Goal: Task Accomplishment & Management: Use online tool/utility

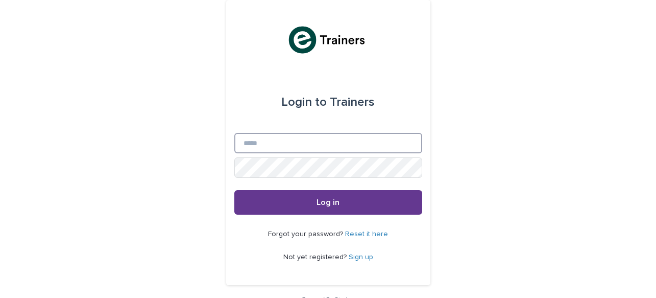
type input "**********"
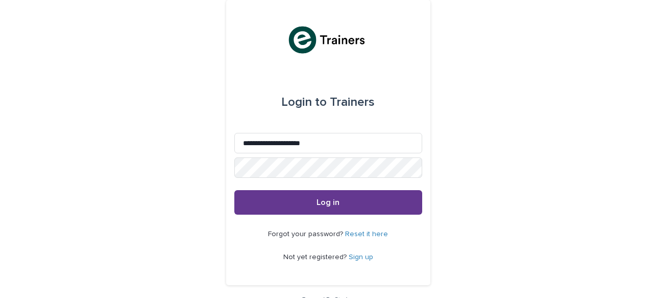
click at [330, 201] on span "Log in" at bounding box center [327, 202] width 23 height 8
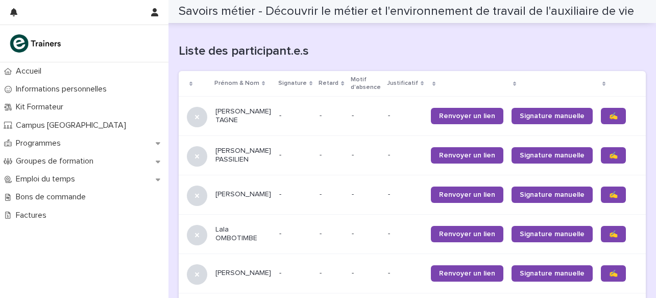
scroll to position [657, 0]
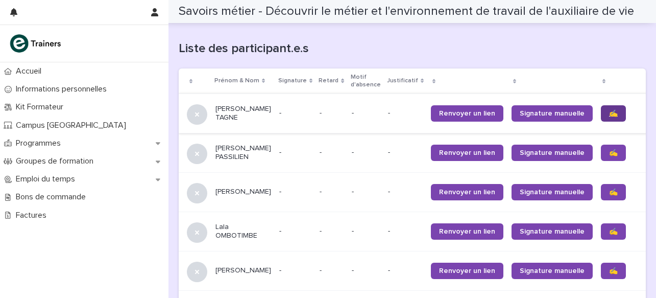
click at [609, 113] on span "✍️" at bounding box center [613, 113] width 9 height 7
click at [609, 155] on span "✍️" at bounding box center [613, 152] width 9 height 7
click at [609, 195] on span "✍️" at bounding box center [613, 191] width 9 height 7
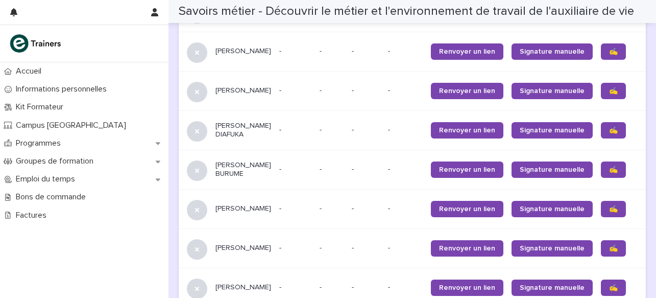
scroll to position [918, 0]
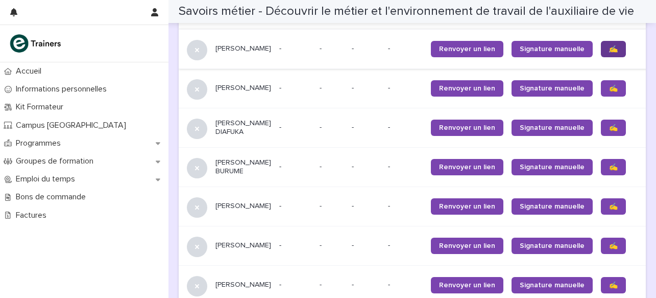
click at [609, 53] on span "✍️" at bounding box center [613, 48] width 9 height 7
click at [609, 92] on span "✍️" at bounding box center [613, 88] width 9 height 7
click at [609, 131] on span "✍️" at bounding box center [613, 127] width 9 height 7
click at [609, 170] on span "✍️" at bounding box center [613, 166] width 9 height 7
click at [609, 249] on span "✍️" at bounding box center [613, 245] width 9 height 7
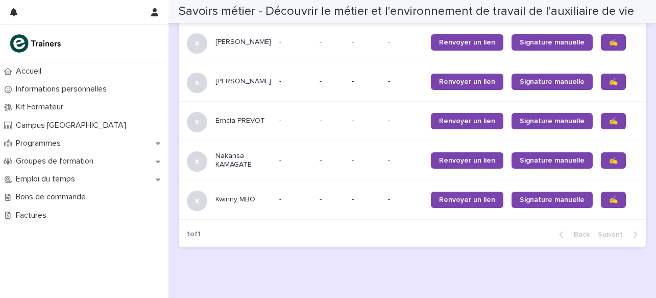
scroll to position [1127, 0]
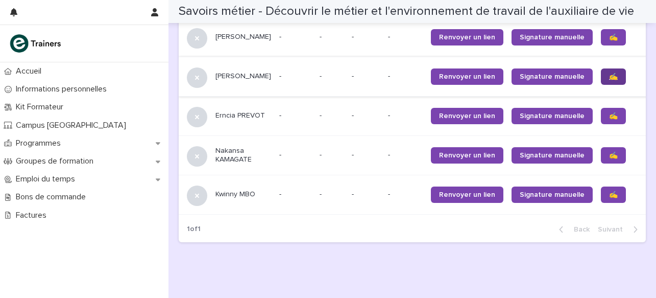
click at [609, 80] on span "✍️" at bounding box center [613, 76] width 9 height 7
click at [609, 119] on span "✍️" at bounding box center [613, 115] width 9 height 7
click at [609, 159] on span "✍️" at bounding box center [613, 155] width 9 height 7
click at [609, 198] on span "✍️" at bounding box center [613, 194] width 9 height 7
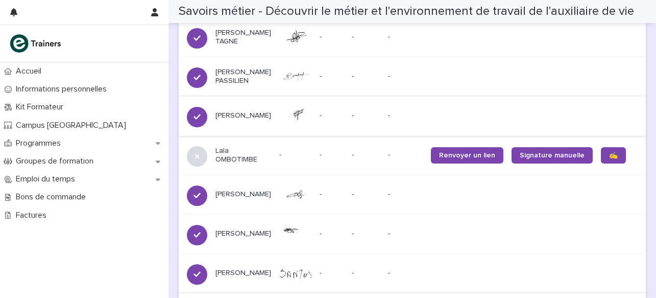
scroll to position [749, 0]
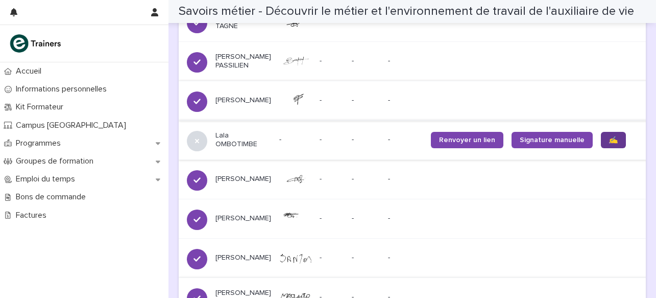
click at [609, 143] on span "✍️" at bounding box center [613, 139] width 9 height 7
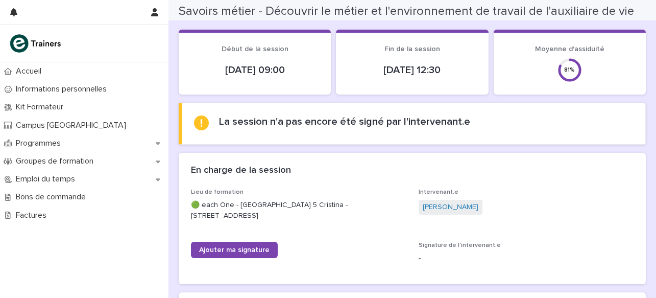
scroll to position [0, 0]
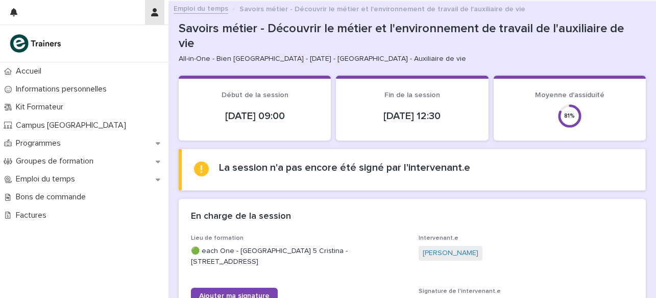
click at [156, 10] on icon "button" at bounding box center [154, 12] width 7 height 8
click at [110, 43] on p "Log Out" at bounding box center [125, 43] width 64 height 17
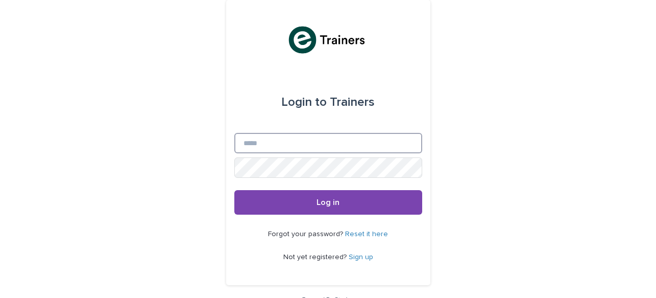
type input "**********"
